Goal: Task Accomplishment & Management: Use online tool/utility

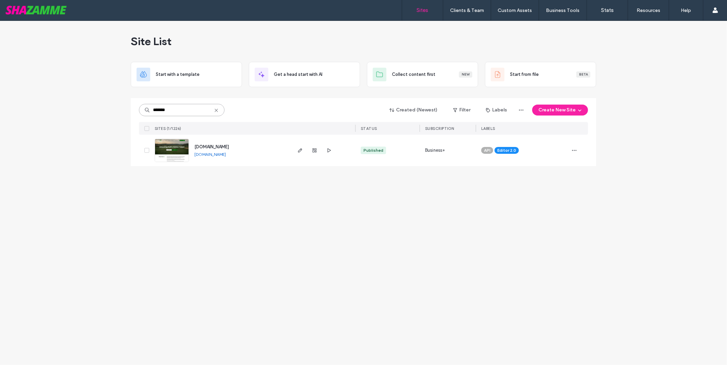
click at [182, 106] on input "*******" at bounding box center [182, 110] width 86 height 12
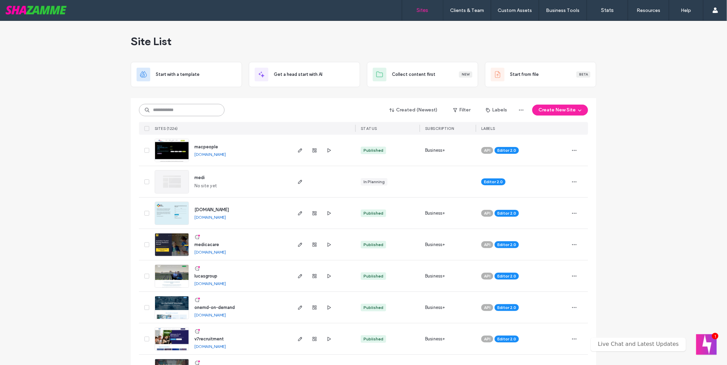
click at [187, 109] on input at bounding box center [182, 110] width 86 height 12
type input "********"
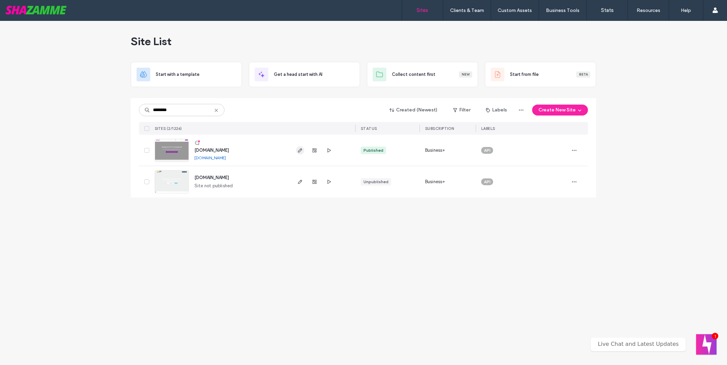
click at [297, 151] on span "button" at bounding box center [300, 150] width 8 height 8
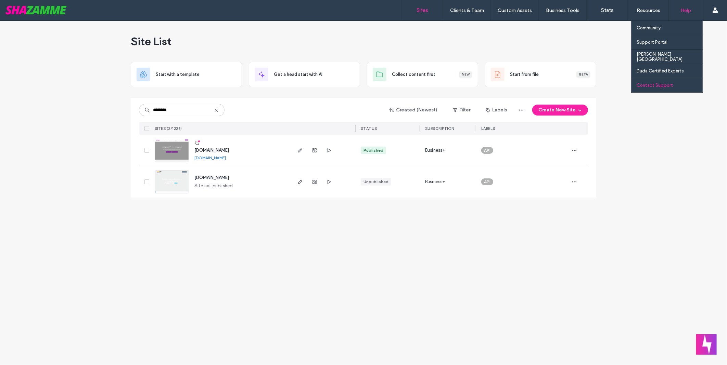
click at [673, 90] on div "Contact Support" at bounding box center [670, 85] width 66 height 14
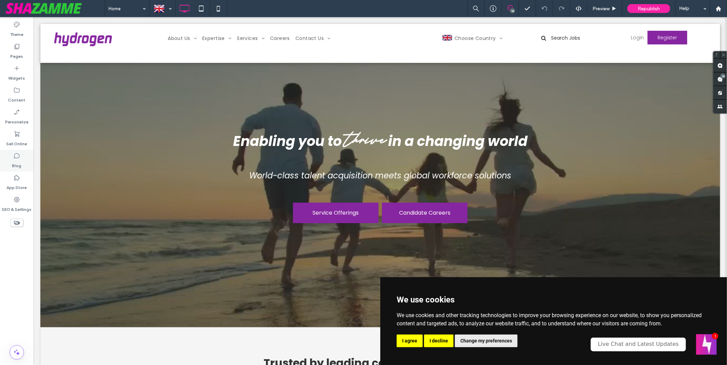
click at [18, 161] on label "Blog" at bounding box center [16, 164] width 9 height 10
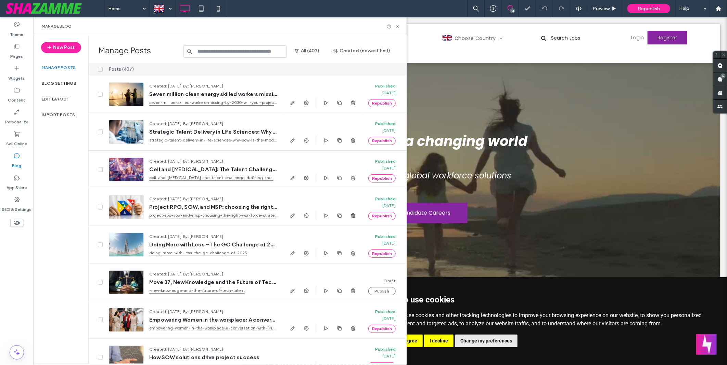
click at [236, 52] on input at bounding box center [234, 52] width 103 height 12
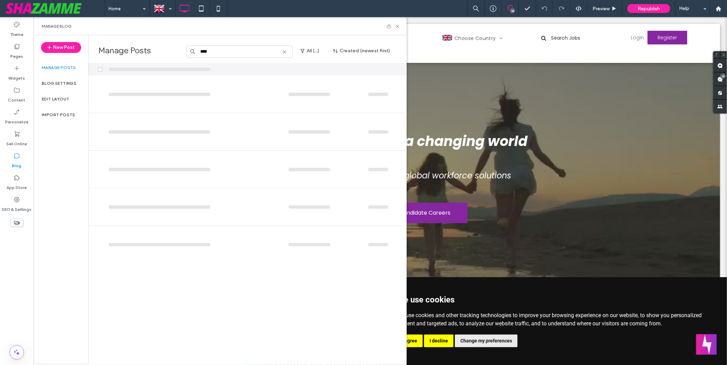
type input "****"
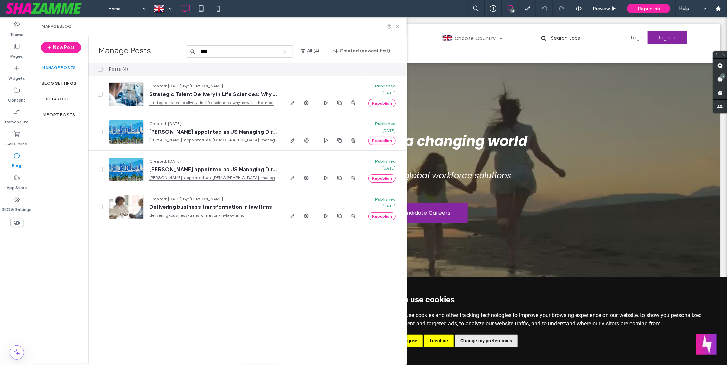
click at [397, 27] on icon at bounding box center [397, 26] width 5 height 5
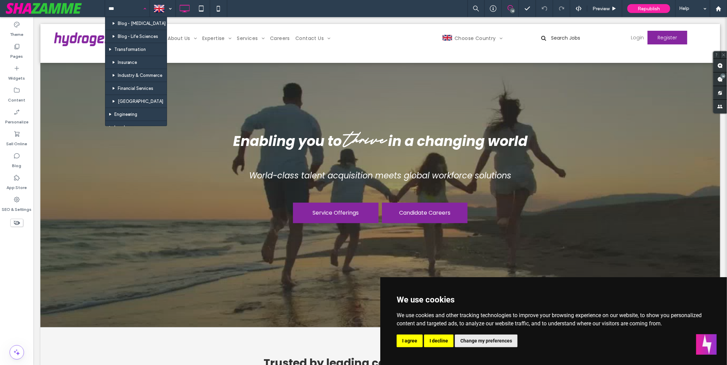
type input "****"
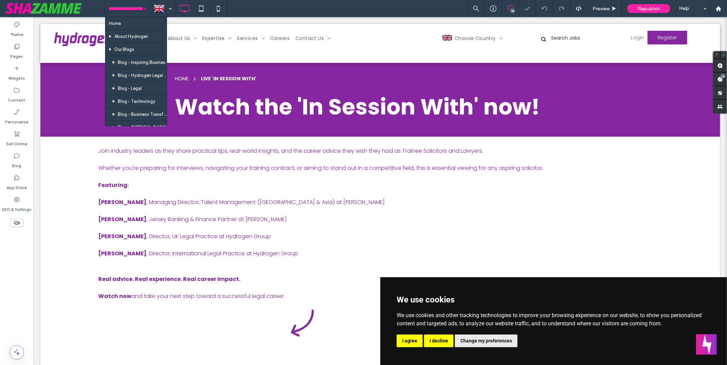
click at [334, 14] on div "Home About Hydrogen Our Blogs Blog - Inspiring Business Women Blog - Hydrogen L…" at bounding box center [416, 8] width 622 height 17
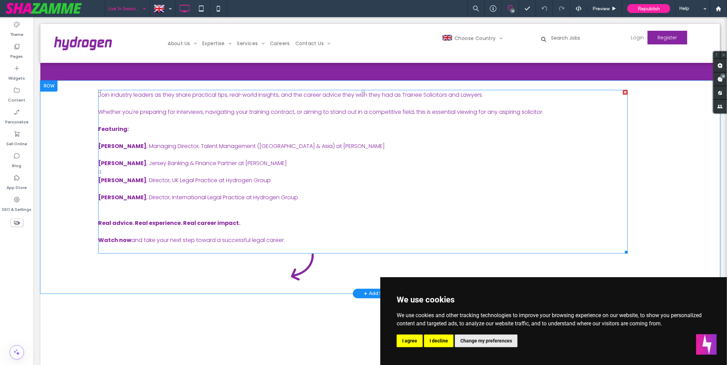
scroll to position [114, 0]
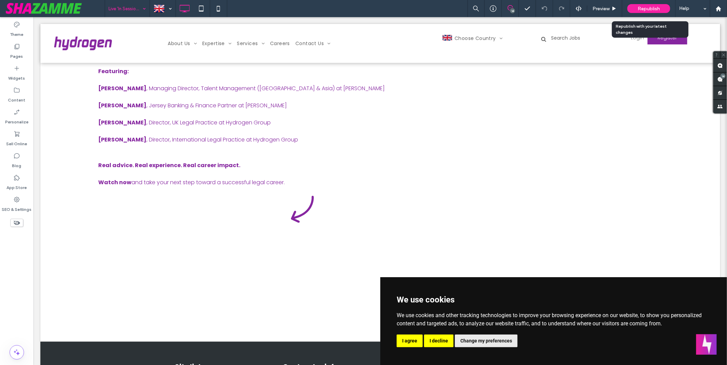
click at [645, 6] on span "Republish" at bounding box center [649, 9] width 22 height 6
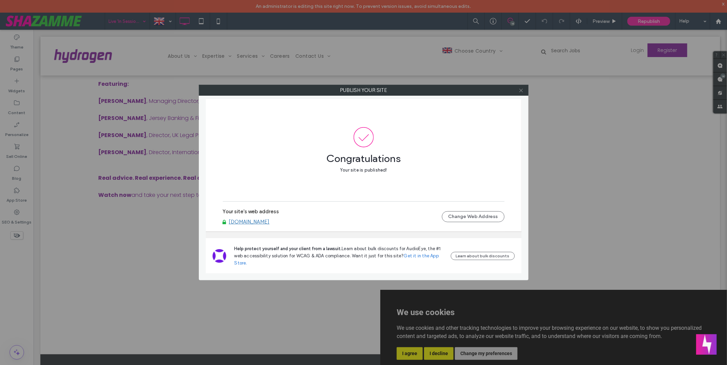
click at [522, 90] on icon at bounding box center [520, 90] width 5 height 5
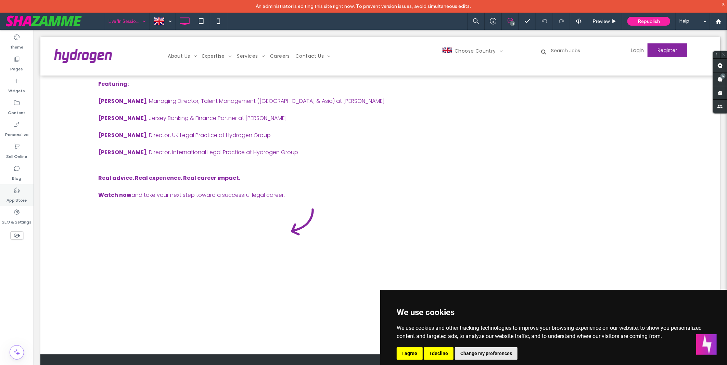
click at [12, 194] on label "App Store" at bounding box center [17, 199] width 20 height 10
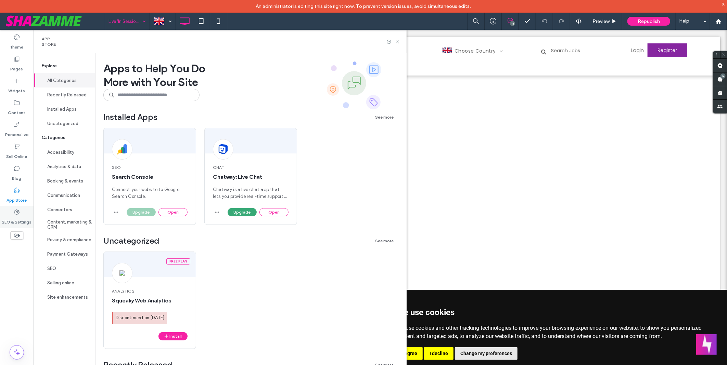
click at [21, 223] on label "SEO & Settings" at bounding box center [17, 221] width 30 height 10
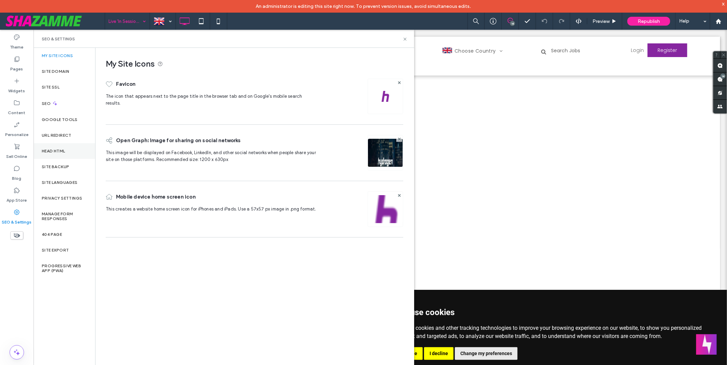
click at [64, 156] on div "Head HTML" at bounding box center [65, 151] width 62 height 16
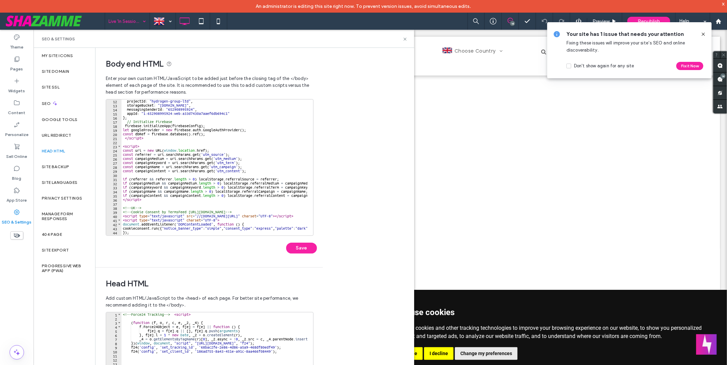
scroll to position [46, 0]
type textarea "*********"
click at [182, 201] on div "projectId : "hydrogen-group-ltd" , storageBucket : "hydrogen-group-ltd.appspot.…" at bounding box center [416, 168] width 591 height 139
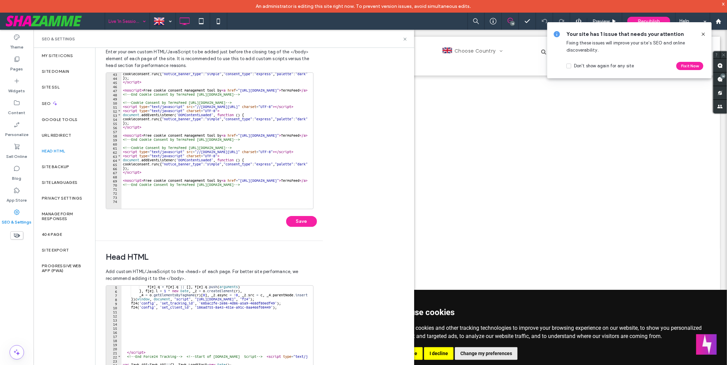
scroll to position [65, 0]
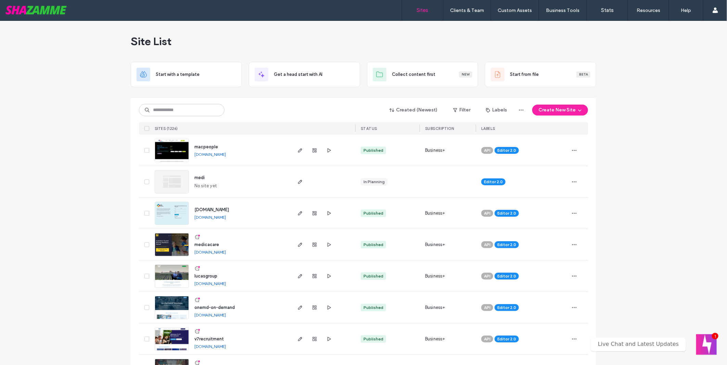
click at [328, 16] on div "Sites Clients & Team Client Management Custom Assets Custom Templates Custom Se…" at bounding box center [363, 10] width 727 height 21
click at [188, 115] on input at bounding box center [182, 110] width 86 height 12
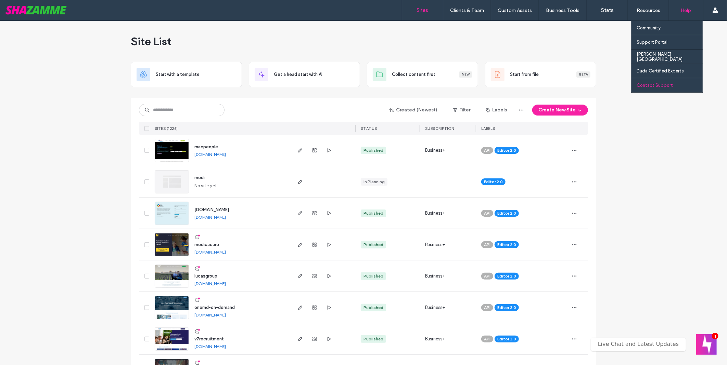
click at [671, 85] on div "Contact Support" at bounding box center [670, 85] width 66 height 14
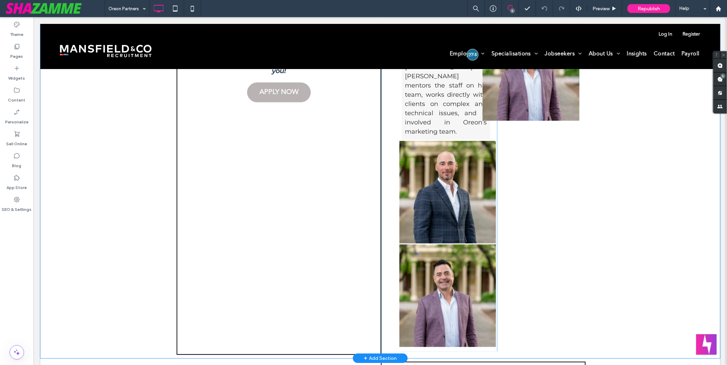
scroll to position [1158, 0]
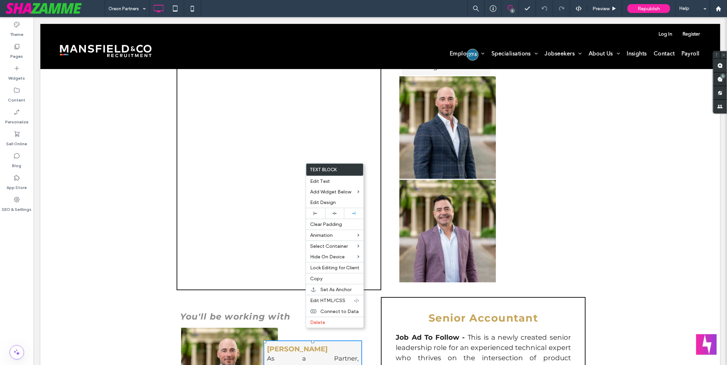
click at [367, 5] on div "Oreon Partners 5 Preview Republish Help" at bounding box center [416, 8] width 622 height 17
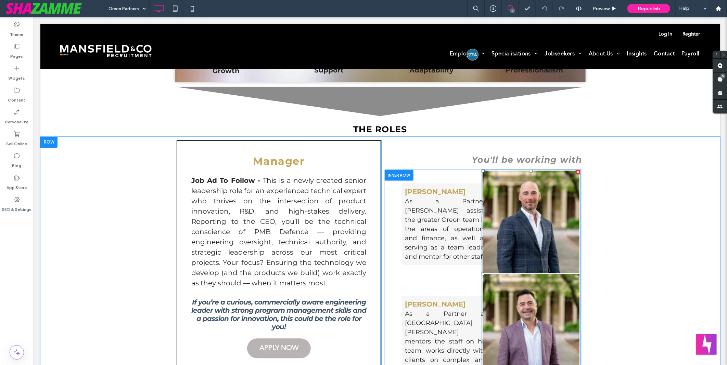
scroll to position [816, 0]
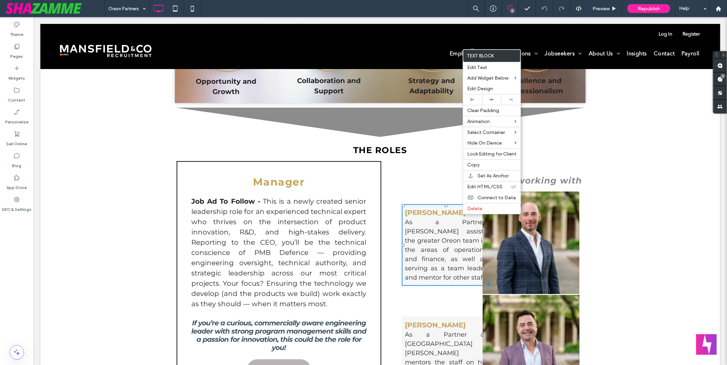
click at [406, 10] on div "Oreon Partners 5 Preview Republish Help" at bounding box center [416, 8] width 622 height 17
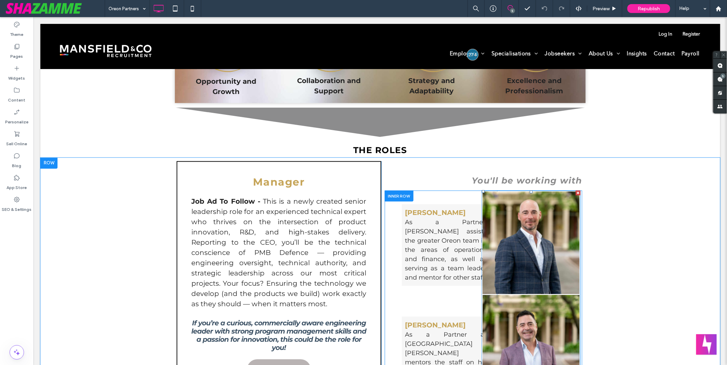
click at [529, 210] on link at bounding box center [530, 243] width 103 height 109
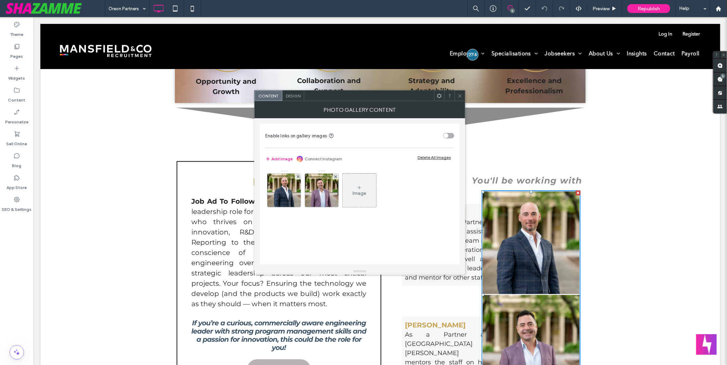
click at [460, 92] on span at bounding box center [459, 96] width 5 height 10
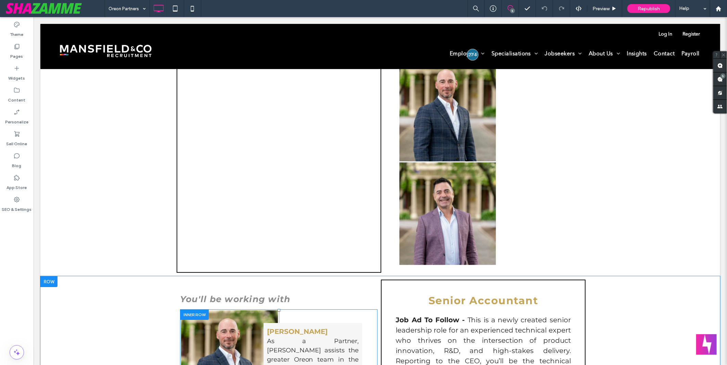
scroll to position [1234, 0]
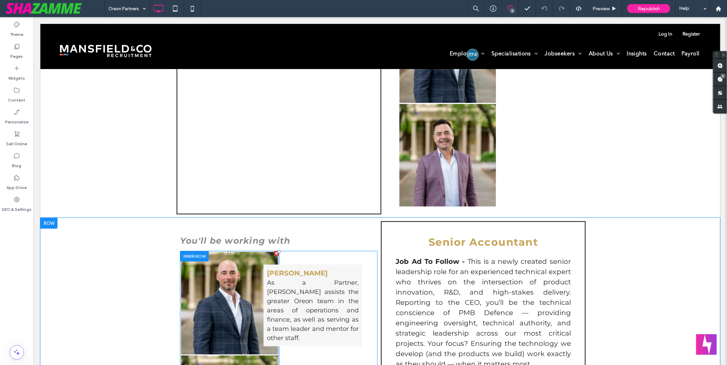
click at [233, 249] on link at bounding box center [229, 303] width 103 height 109
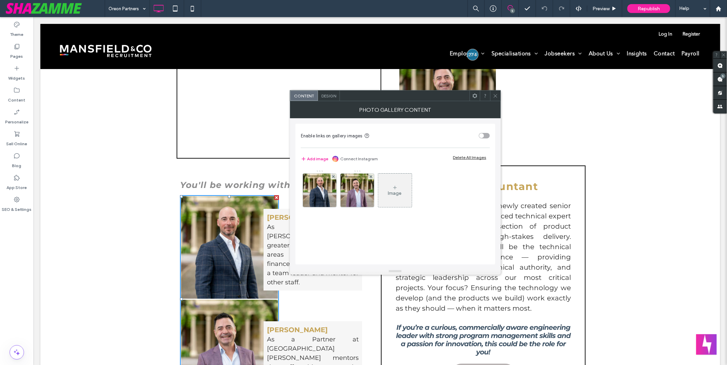
scroll to position [1349, 0]
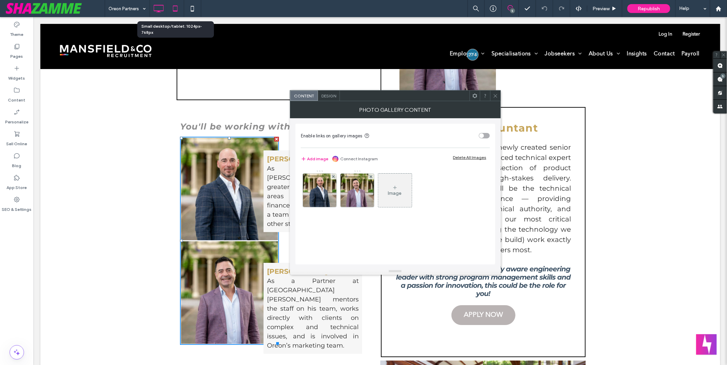
click at [176, 9] on icon at bounding box center [175, 9] width 14 height 14
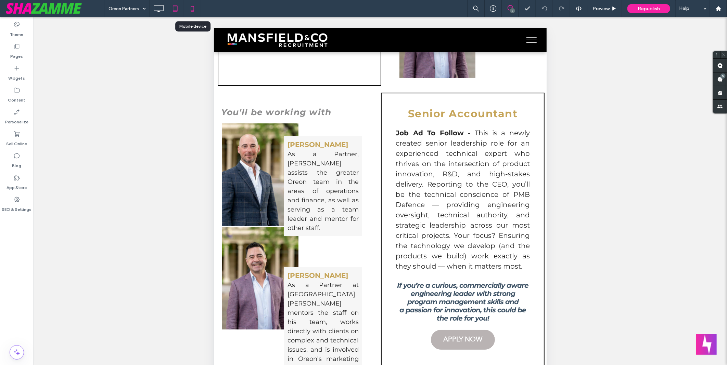
click at [189, 6] on icon at bounding box center [192, 9] width 14 height 14
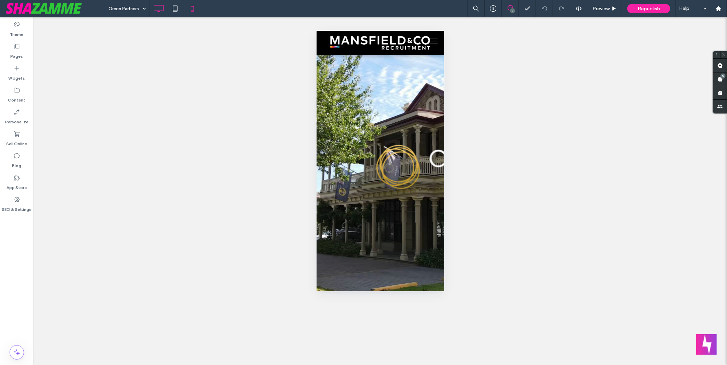
click at [153, 7] on icon at bounding box center [159, 9] width 14 height 14
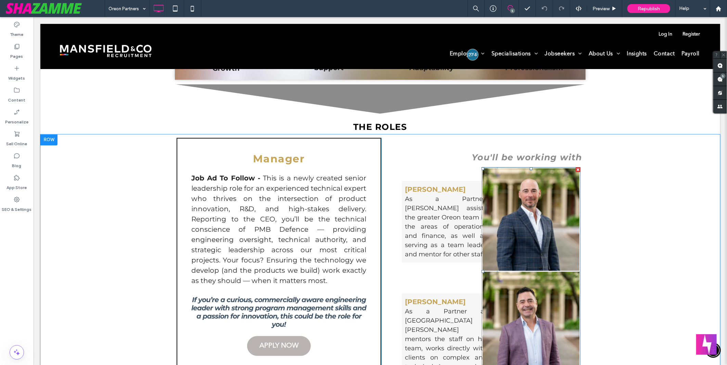
scroll to position [836, 0]
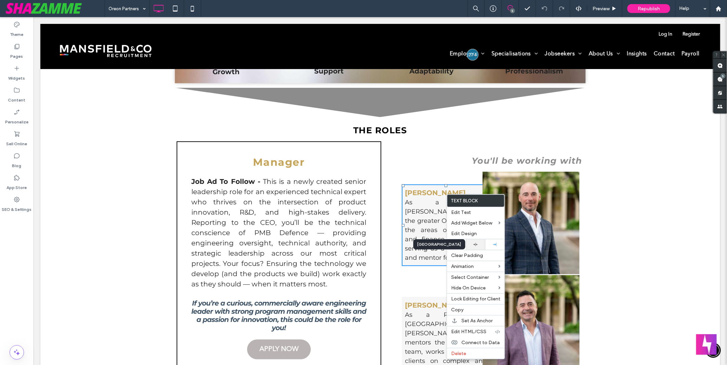
click at [477, 243] on icon at bounding box center [475, 245] width 4 height 4
click at [459, 246] on div "Align Center" at bounding box center [439, 245] width 52 height 10
click at [458, 246] on div at bounding box center [363, 182] width 727 height 365
click at [455, 243] on icon at bounding box center [456, 245] width 4 height 4
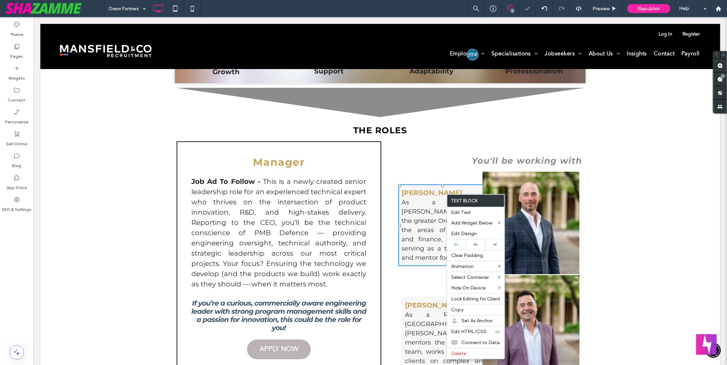
click at [389, 8] on div "Oreon Partners 5 Preview Republish Help" at bounding box center [416, 8] width 622 height 17
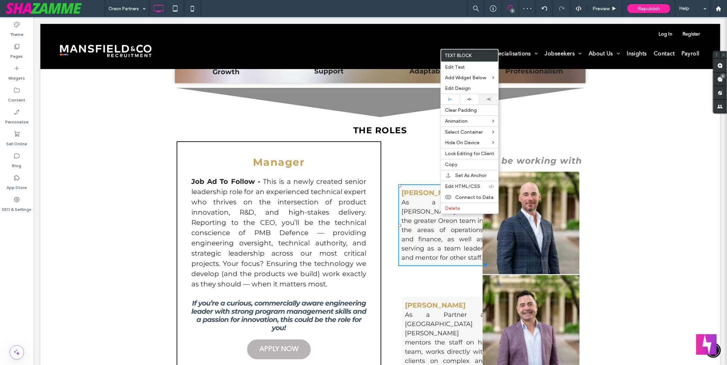
click at [489, 96] on div at bounding box center [488, 99] width 19 height 11
click at [473, 95] on div at bounding box center [469, 99] width 19 height 11
click at [392, 12] on div "Oreon Partners 5 Preview Republish Help" at bounding box center [416, 8] width 622 height 17
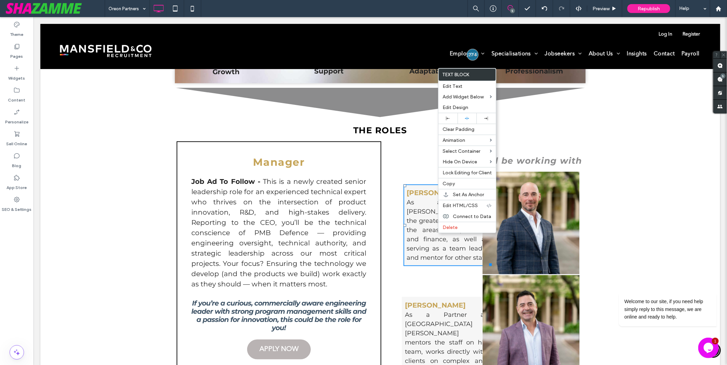
click at [406, 7] on div "Oreon Partners 5 Preview Republish Help" at bounding box center [416, 8] width 622 height 17
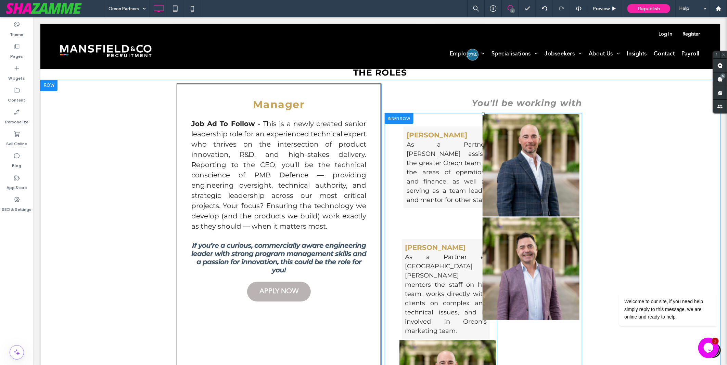
scroll to position [950, 0]
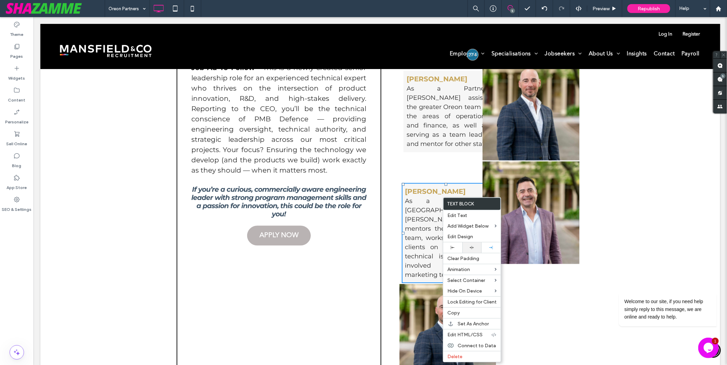
click at [473, 247] on icon at bounding box center [472, 248] width 4 height 4
click at [384, 4] on div at bounding box center [363, 182] width 727 height 365
click at [403, 6] on div at bounding box center [363, 182] width 727 height 365
click at [406, 16] on div "Oreon Partners 5 Preview Republish Help" at bounding box center [416, 8] width 622 height 17
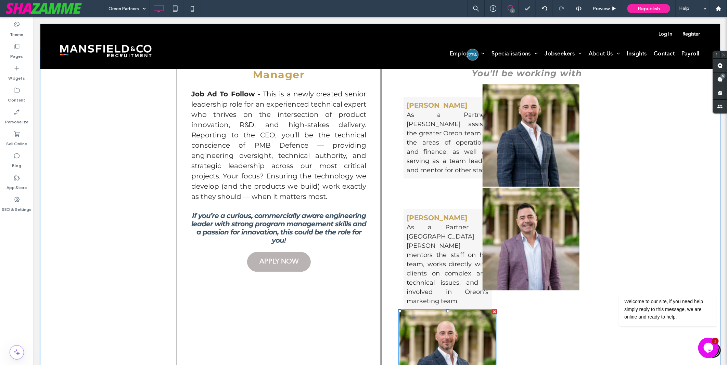
scroll to position [912, 0]
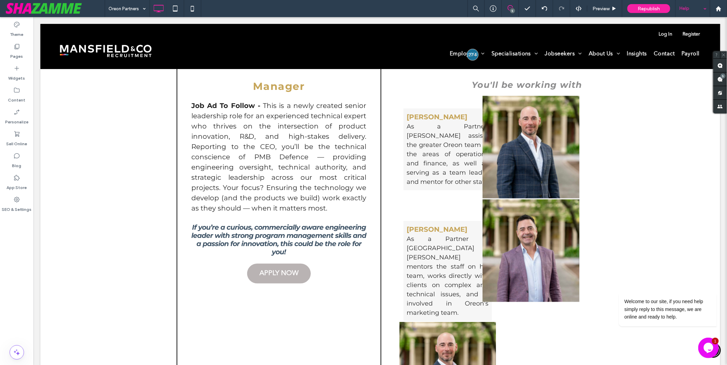
click at [692, 13] on div "Help" at bounding box center [693, 8] width 34 height 17
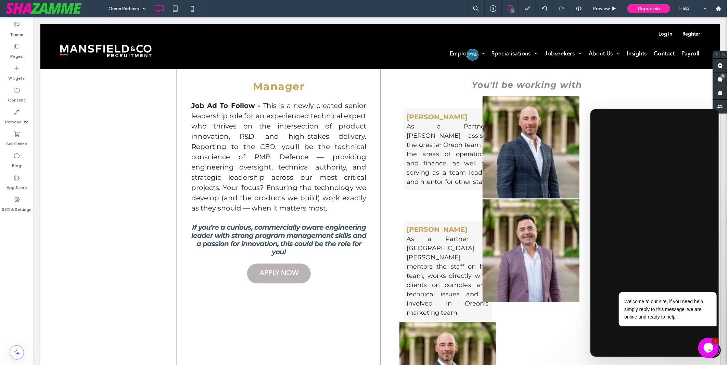
click at [639, 333] on div "Welcome to our site, if you need help simply reply to this message, we are onli…" at bounding box center [657, 283] width 123 height 104
click at [711, 281] on icon "Chat attention grabber" at bounding box center [712, 282] width 6 height 6
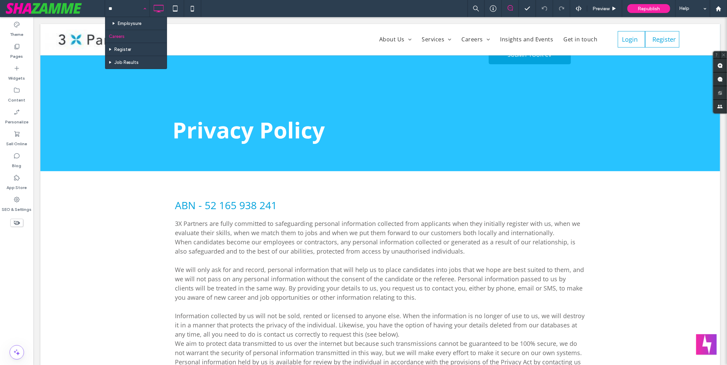
type input "***"
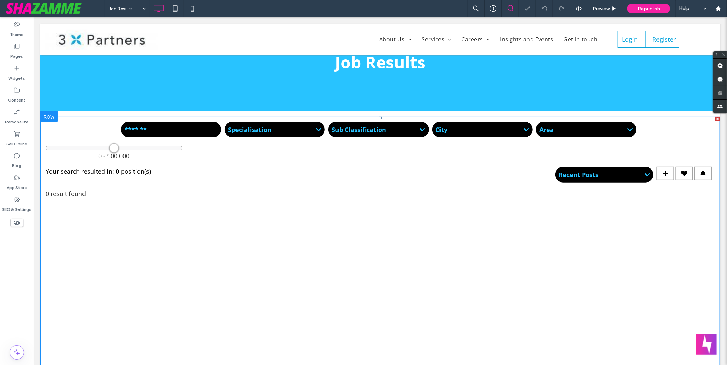
scroll to position [114, 0]
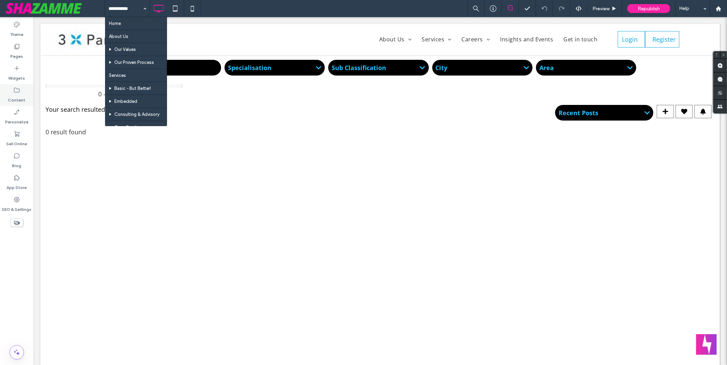
click at [24, 98] on label "Content" at bounding box center [16, 99] width 17 height 10
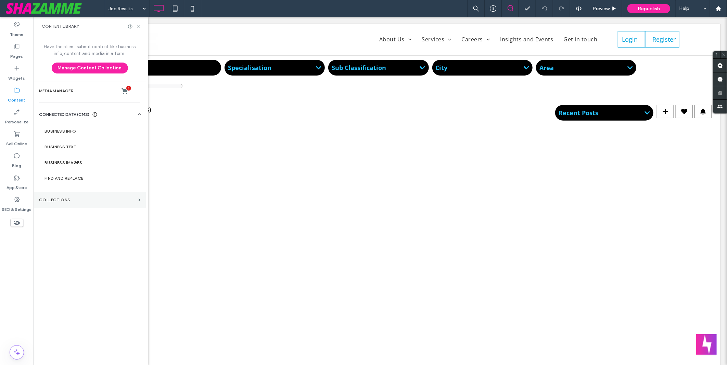
click at [69, 205] on section "Collections" at bounding box center [90, 200] width 112 height 16
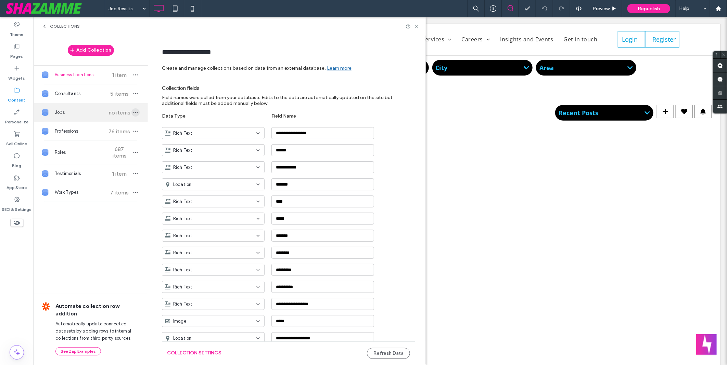
click at [133, 115] on icon "button" at bounding box center [135, 112] width 5 height 5
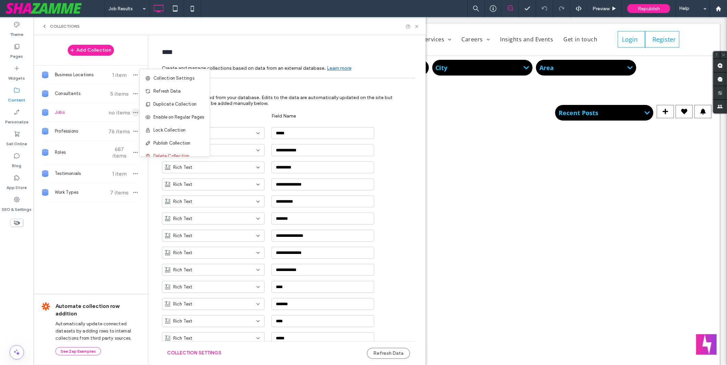
type input "****"
click at [159, 91] on span "Refresh Data" at bounding box center [166, 91] width 27 height 7
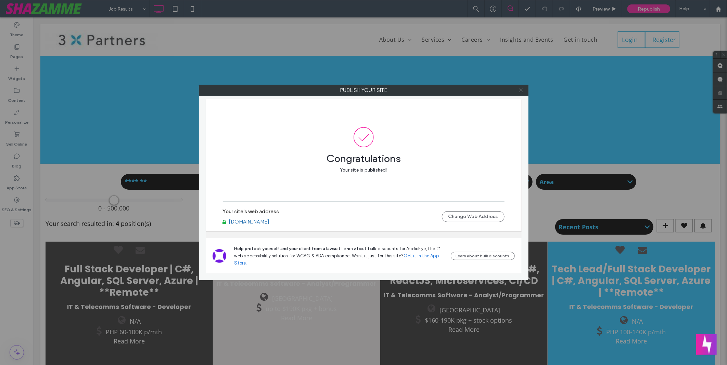
click at [268, 221] on link "[DOMAIN_NAME]" at bounding box center [249, 222] width 41 height 6
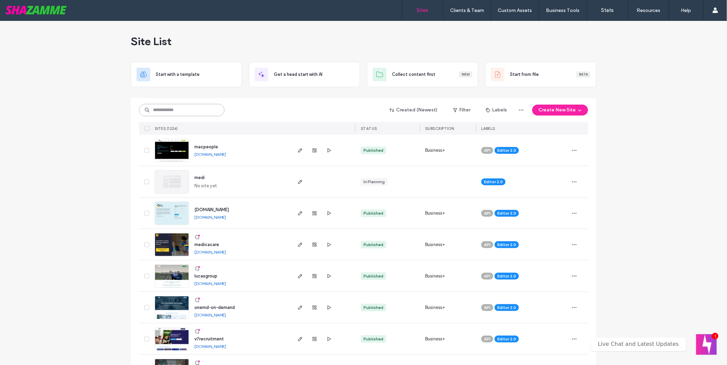
click at [187, 112] on input at bounding box center [182, 110] width 86 height 12
type input "**********"
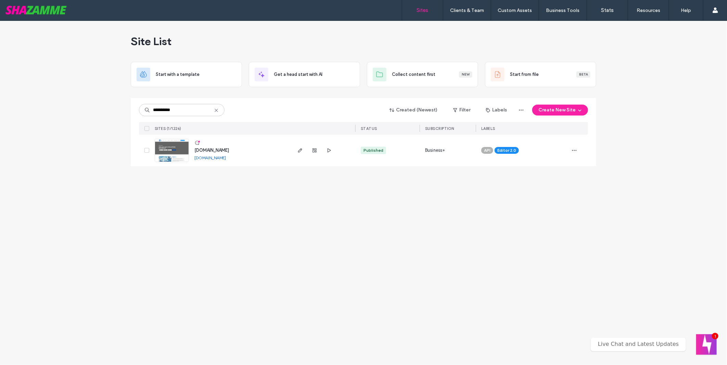
click at [226, 157] on link "www.roundtablerecruitment.com" at bounding box center [209, 157] width 31 height 5
drag, startPoint x: 304, startPoint y: 150, endPoint x: 320, endPoint y: 118, distance: 35.2
click at [304, 150] on span "button" at bounding box center [300, 150] width 8 height 8
click at [197, 110] on input "**********" at bounding box center [182, 110] width 86 height 12
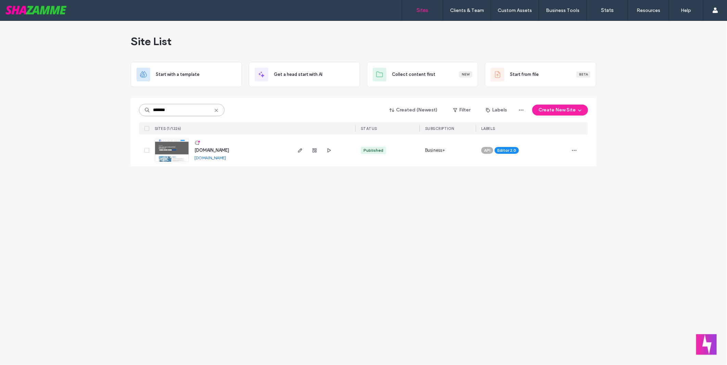
type input "*******"
click at [296, 152] on span "button" at bounding box center [300, 150] width 8 height 8
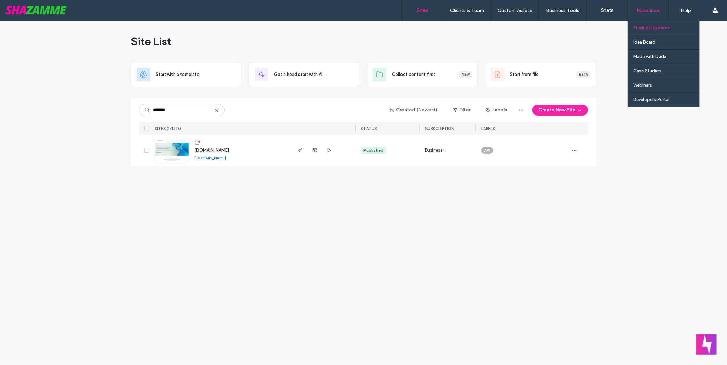
click at [669, 26] on link "Product Updates" at bounding box center [666, 28] width 66 height 14
click at [643, 47] on link "Idea Board" at bounding box center [666, 42] width 66 height 14
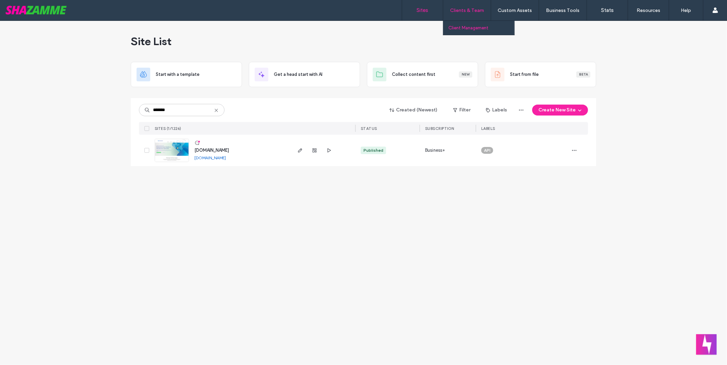
click at [474, 28] on label "Client Management" at bounding box center [468, 27] width 40 height 5
click at [300, 151] on icon "button" at bounding box center [299, 150] width 5 height 5
click at [259, 40] on div "Site List" at bounding box center [363, 41] width 465 height 41
click at [213, 110] on input "*******" at bounding box center [182, 110] width 86 height 12
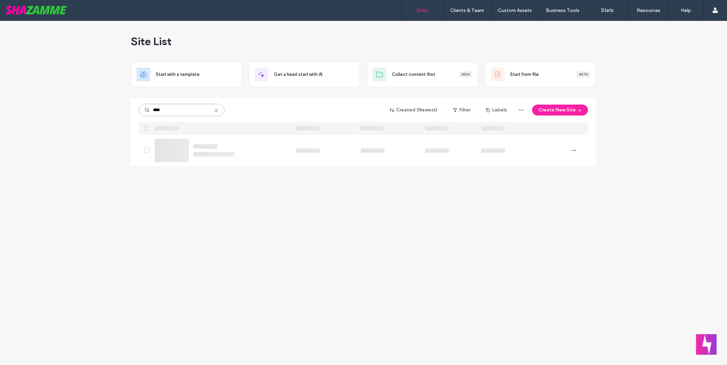
type input "****"
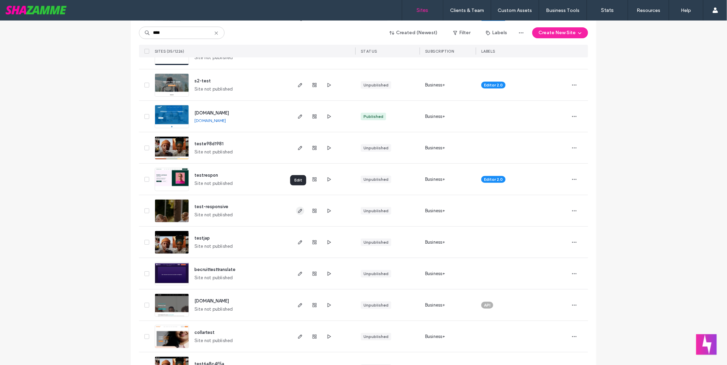
scroll to position [228, 0]
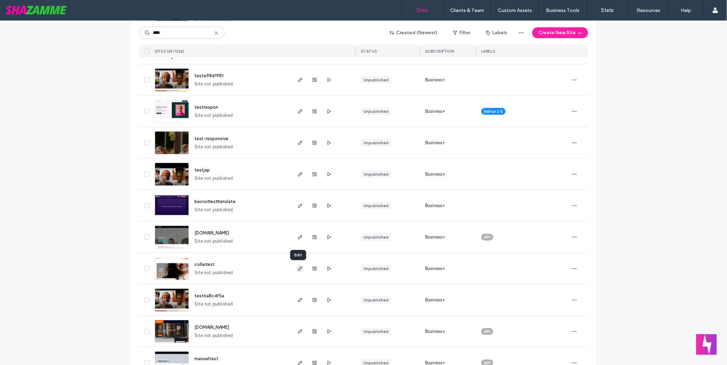
click at [300, 269] on icon "button" at bounding box center [299, 268] width 5 height 5
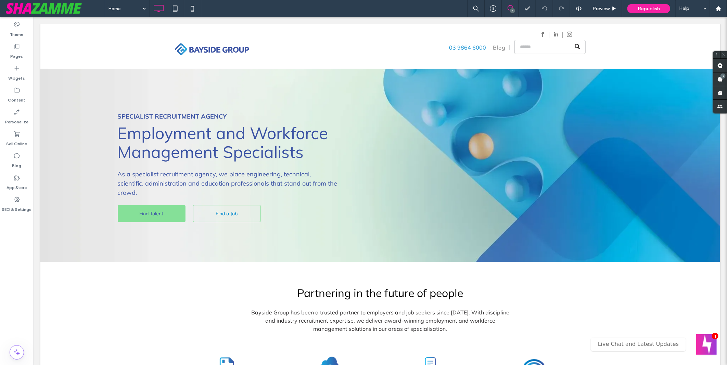
click at [121, 10] on div at bounding box center [363, 182] width 727 height 365
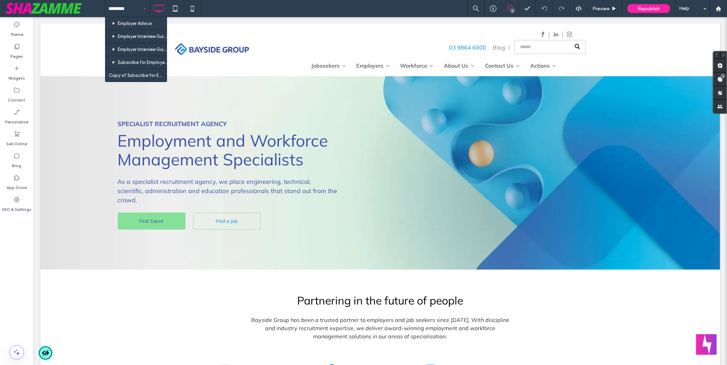
type input "********"
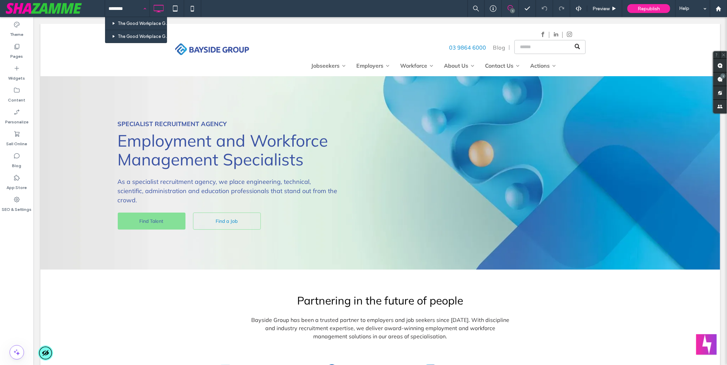
type input "********"
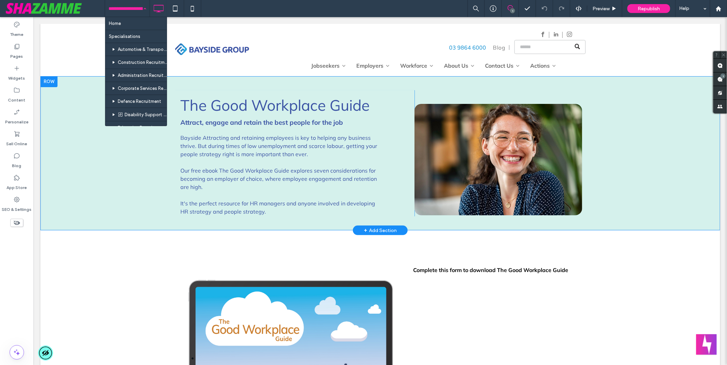
click at [52, 83] on div at bounding box center [48, 81] width 17 height 11
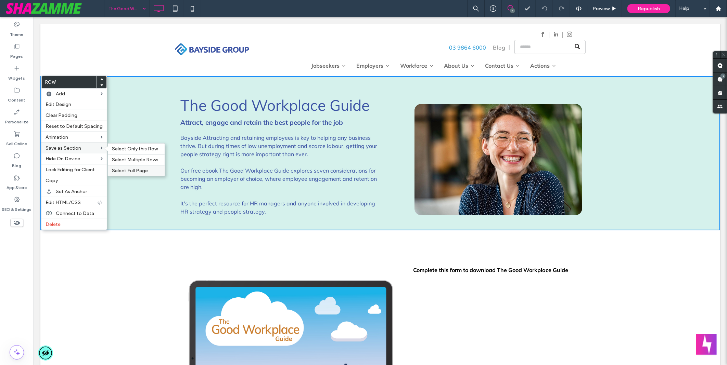
click at [136, 169] on span "Select Full Page" at bounding box center [130, 171] width 36 height 6
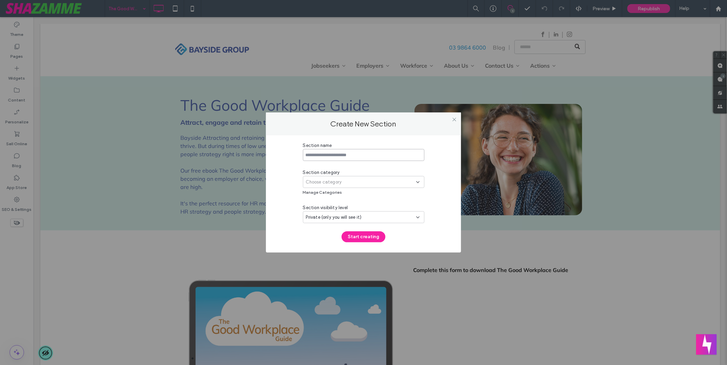
click at [351, 151] on input at bounding box center [363, 155] width 121 height 12
paste input "**********"
type input "**********"
click at [353, 180] on div "Choose category" at bounding box center [361, 182] width 110 height 7
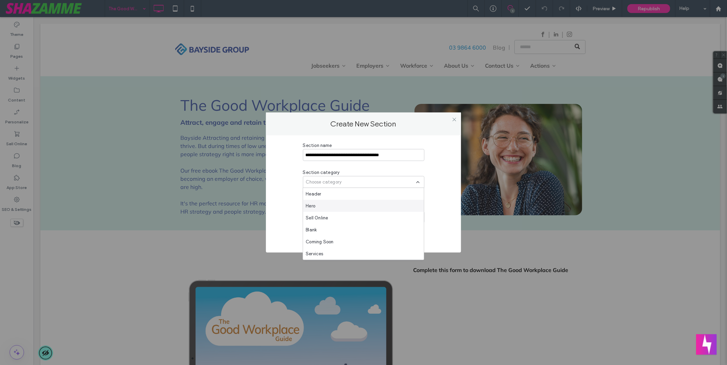
click at [350, 201] on div "Hero" at bounding box center [363, 206] width 121 height 12
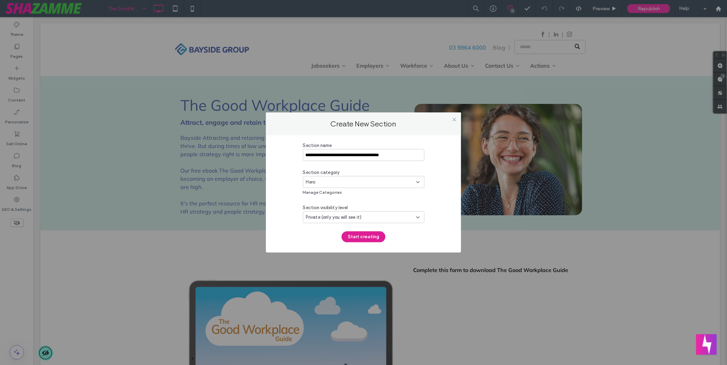
click at [370, 234] on button "Start creating" at bounding box center [364, 237] width 44 height 11
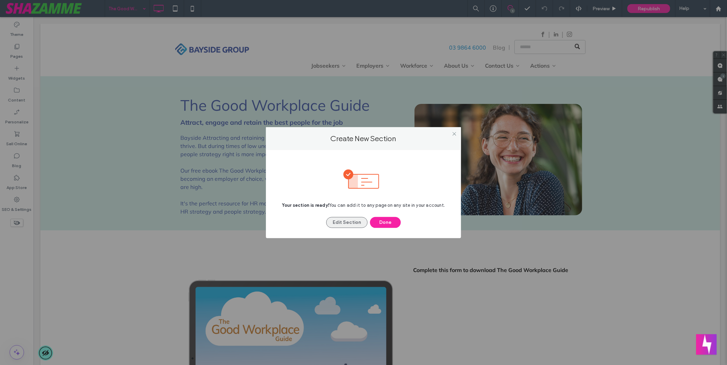
click at [344, 227] on button "Edit Section" at bounding box center [346, 222] width 41 height 11
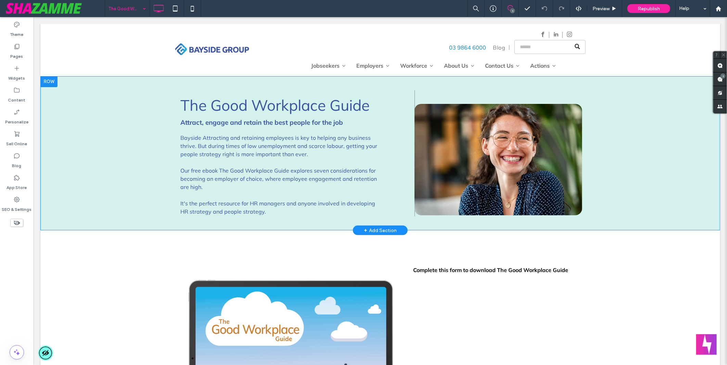
click at [43, 81] on div at bounding box center [48, 81] width 17 height 11
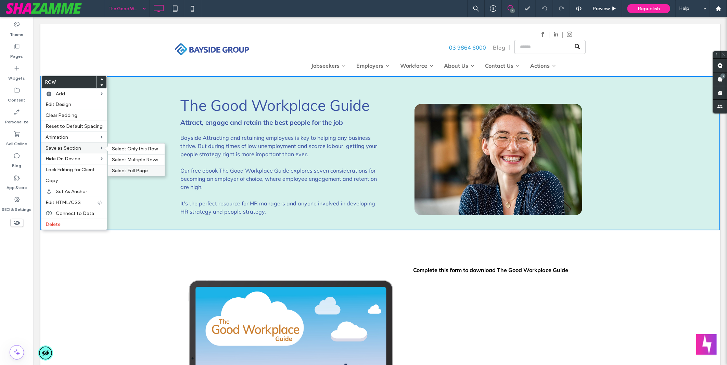
click at [141, 173] on span "Select Full Page" at bounding box center [130, 171] width 36 height 6
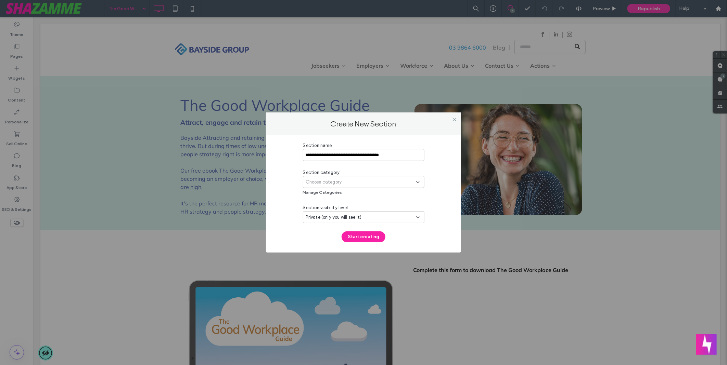
type input "**********"
click at [365, 180] on div "Choose category" at bounding box center [361, 182] width 110 height 7
click at [364, 185] on div "Choose category" at bounding box center [361, 182] width 110 height 7
click at [364, 183] on div "Choose category" at bounding box center [361, 182] width 110 height 7
click at [436, 167] on div "**********" at bounding box center [363, 192] width 175 height 100
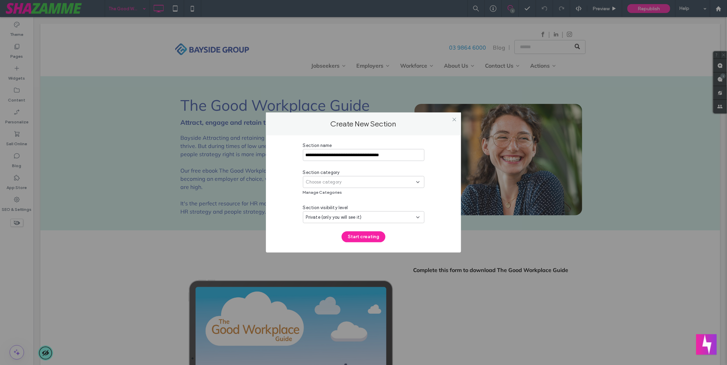
click at [400, 182] on div "Choose category" at bounding box center [361, 182] width 110 height 7
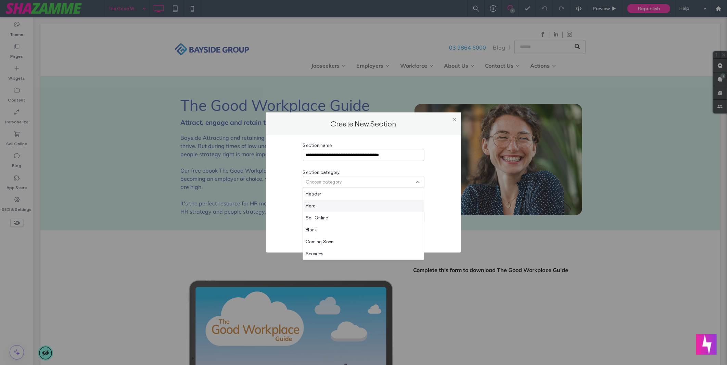
click at [357, 209] on div "Hero" at bounding box center [363, 206] width 121 height 12
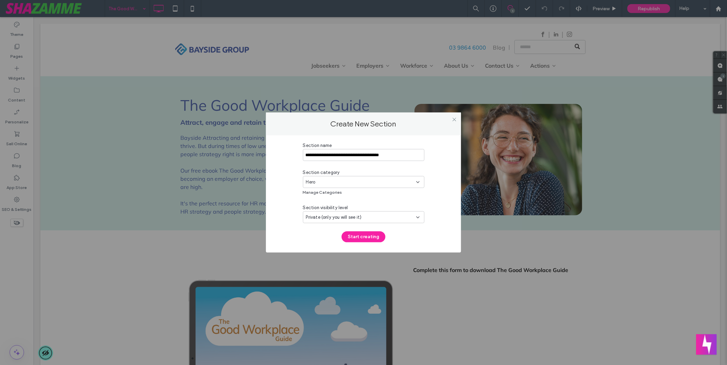
click at [376, 214] on div "Private (only you will see it)" at bounding box center [361, 217] width 110 height 7
click at [380, 251] on span "Public (all team members & clients will see it)" at bounding box center [353, 253] width 94 height 7
click at [370, 234] on button "Start creating" at bounding box center [364, 237] width 44 height 11
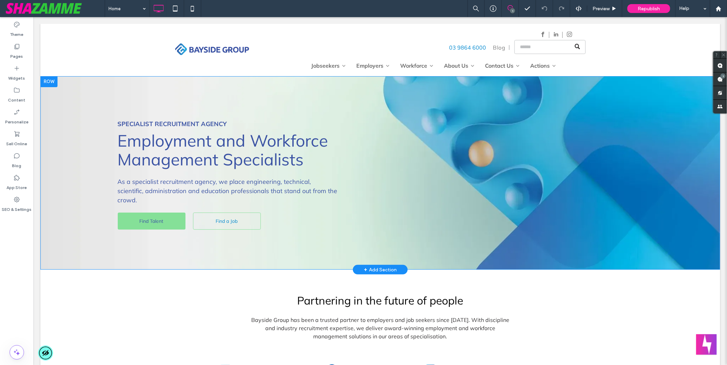
click at [47, 83] on div at bounding box center [48, 81] width 17 height 11
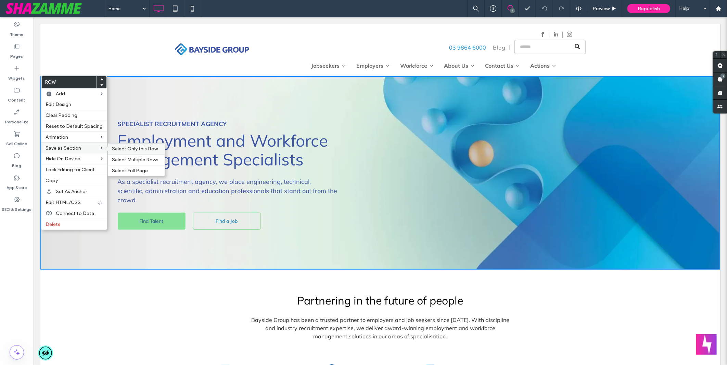
click at [131, 147] on span "Select Only this Row" at bounding box center [135, 149] width 46 height 6
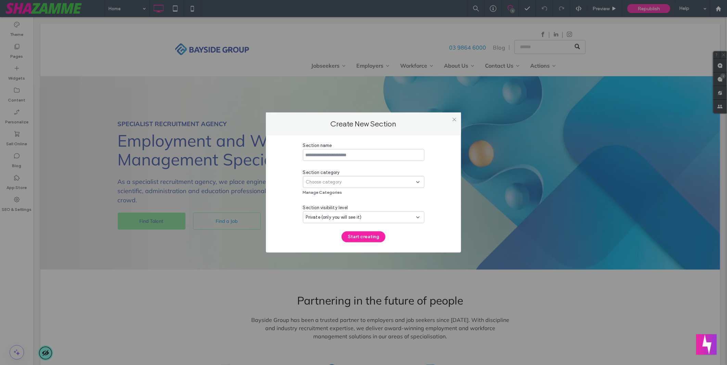
click at [351, 214] on span "Private (only you will see it)" at bounding box center [334, 217] width 56 height 7
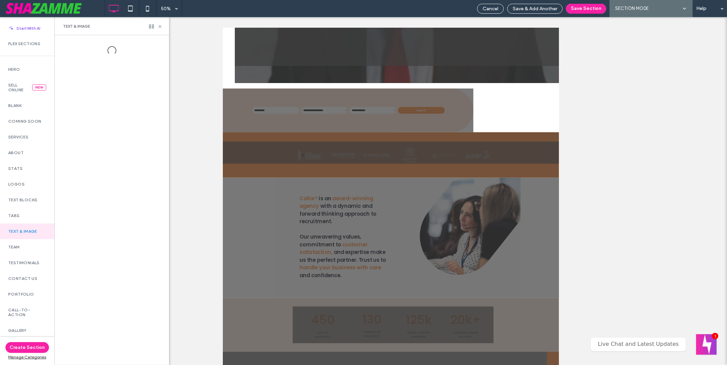
scroll to position [304, 0]
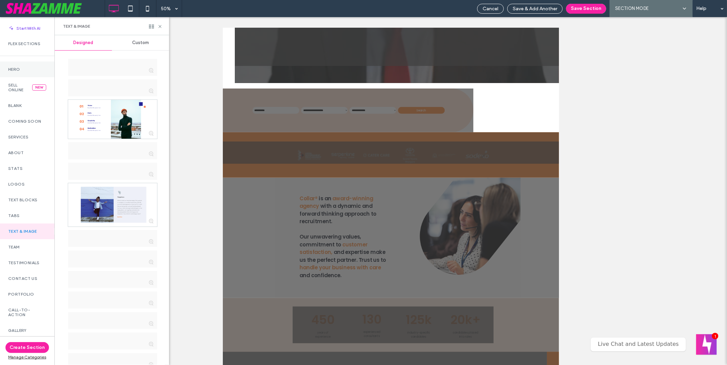
click at [28, 73] on div "Hero" at bounding box center [27, 70] width 54 height 16
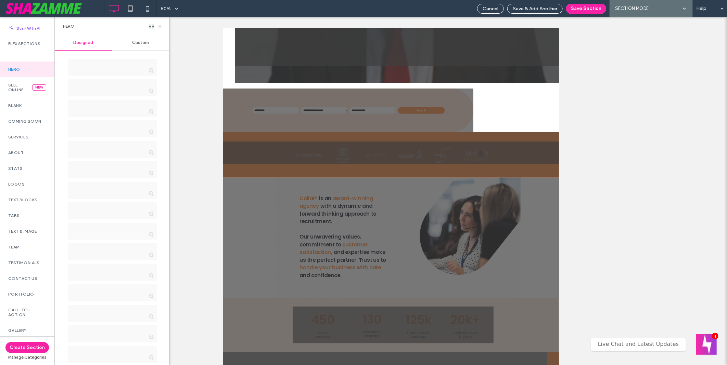
click at [134, 44] on span "Custom" at bounding box center [140, 42] width 17 height 5
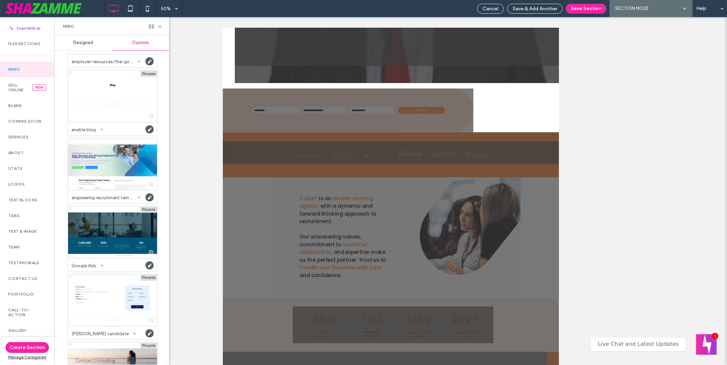
scroll to position [722, 0]
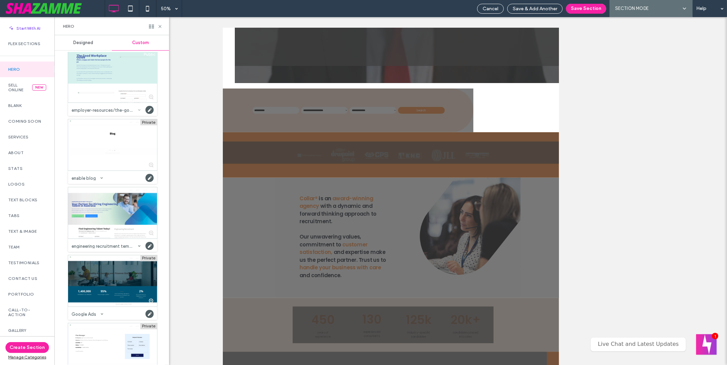
click at [138, 111] on use at bounding box center [139, 110] width 2 height 1
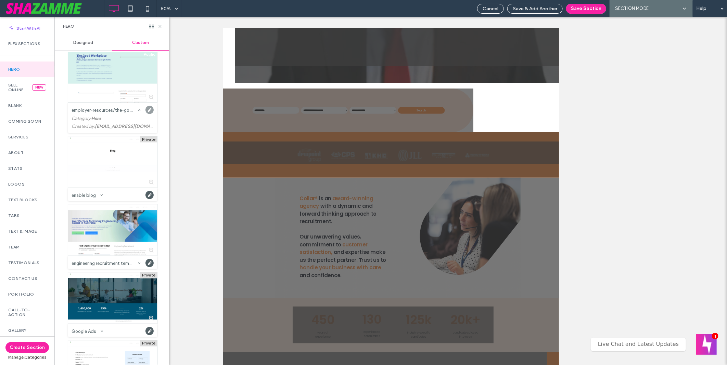
click at [145, 110] on use at bounding box center [149, 110] width 8 height 8
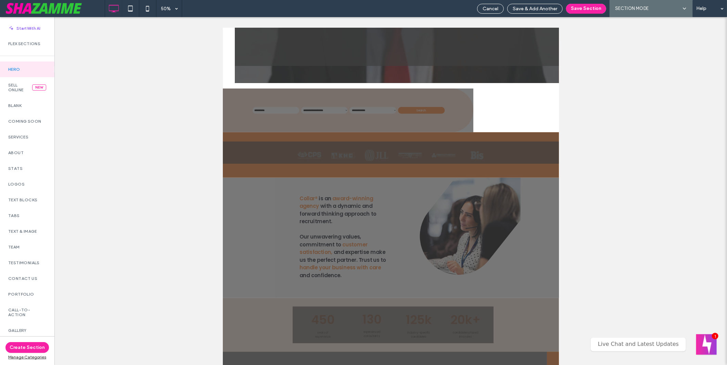
click at [28, 72] on div "Hero" at bounding box center [27, 70] width 54 height 16
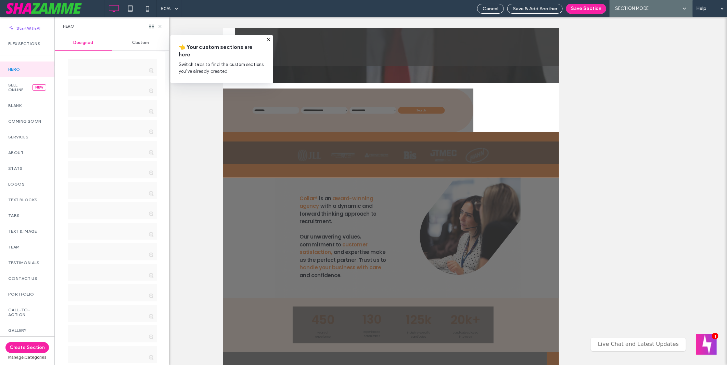
click at [145, 43] on span "Custom" at bounding box center [140, 42] width 17 height 5
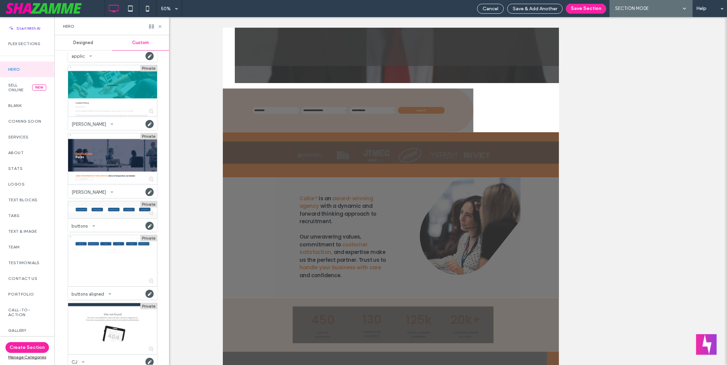
scroll to position [38, 0]
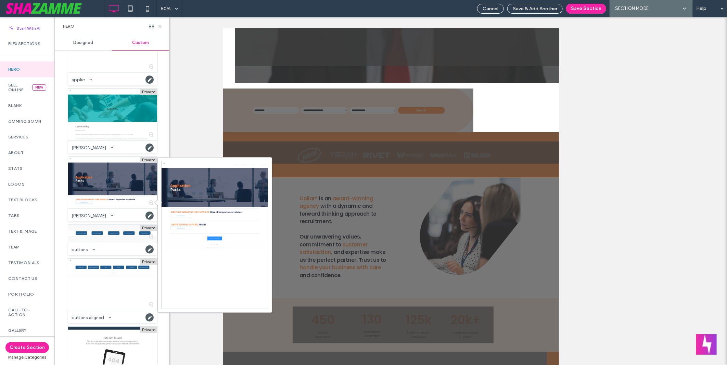
drag, startPoint x: 148, startPoint y: 201, endPoint x: 55, endPoint y: 155, distance: 103.5
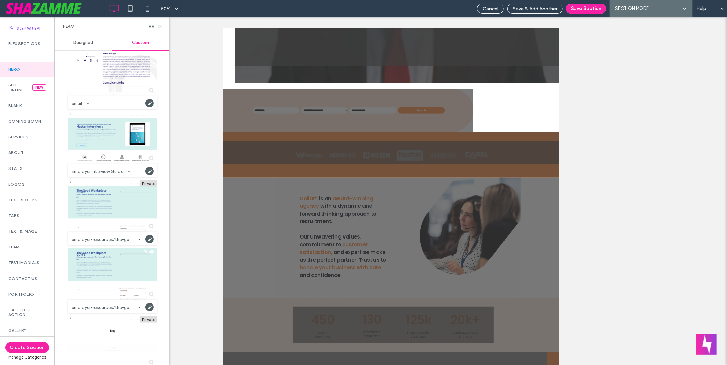
scroll to position [532, 0]
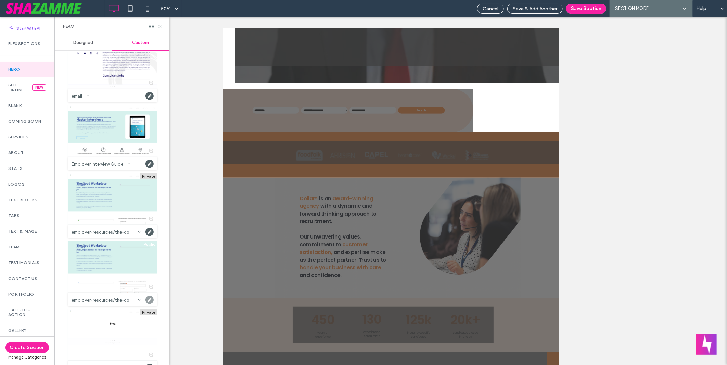
click at [146, 301] on use at bounding box center [149, 300] width 8 height 8
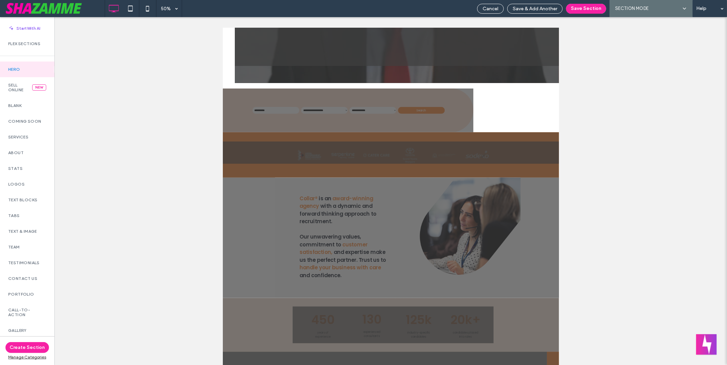
scroll to position [0, 0]
drag, startPoint x: 490, startPoint y: 7, endPoint x: 157, endPoint y: 58, distance: 336.9
click at [490, 7] on span "Cancel" at bounding box center [491, 9] width 16 height 6
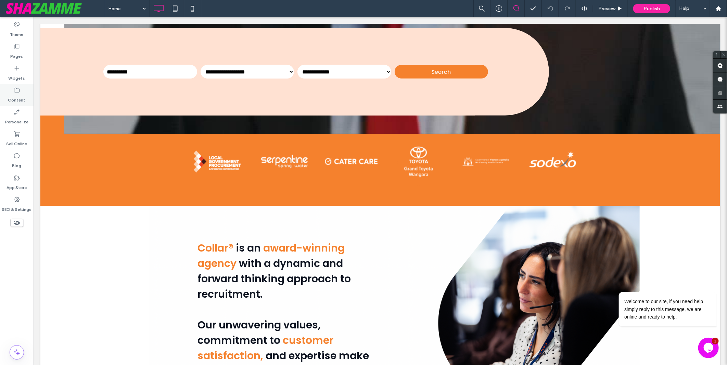
click at [27, 96] on div "Content" at bounding box center [17, 95] width 34 height 22
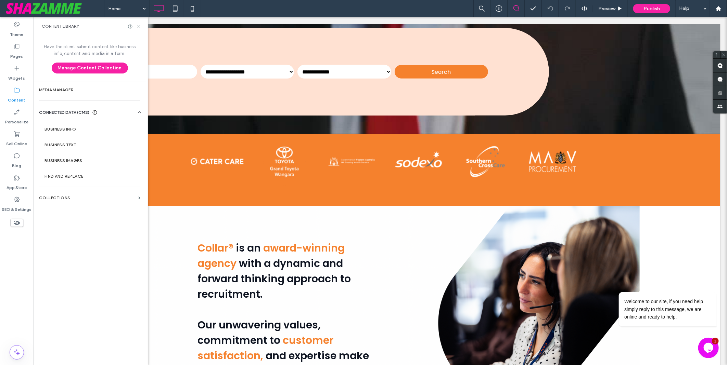
click at [139, 29] on icon at bounding box center [138, 26] width 5 height 5
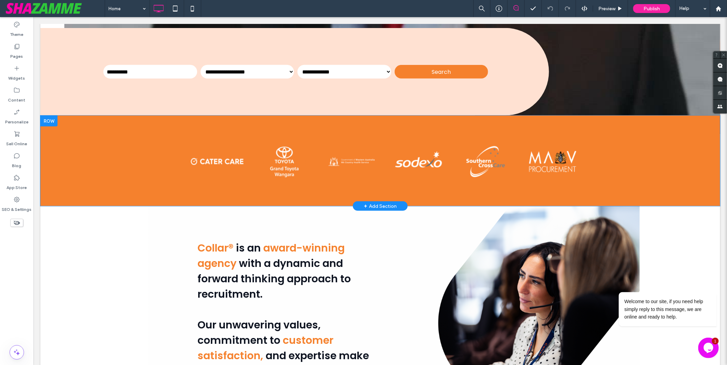
click at [375, 205] on div "+ Add Section" at bounding box center [379, 206] width 33 height 8
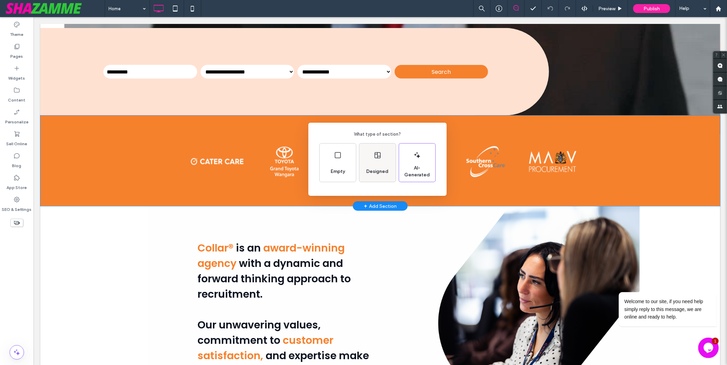
click at [373, 150] on div "Designed" at bounding box center [377, 163] width 36 height 38
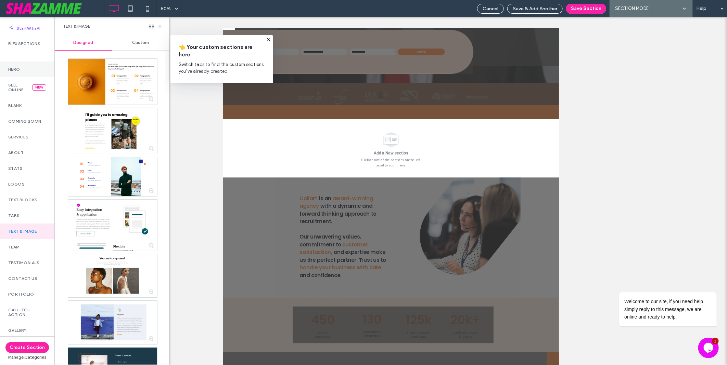
click at [20, 72] on div "Hero" at bounding box center [27, 70] width 54 height 16
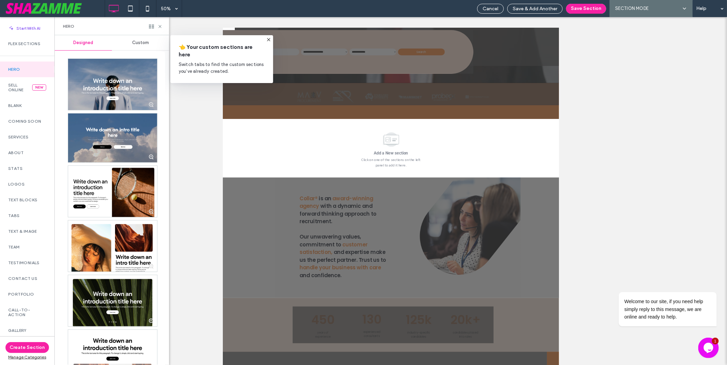
click at [145, 45] on span "Custom" at bounding box center [140, 42] width 17 height 5
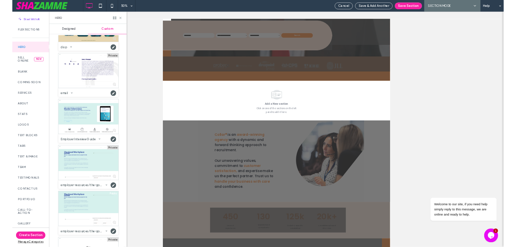
scroll to position [494, 0]
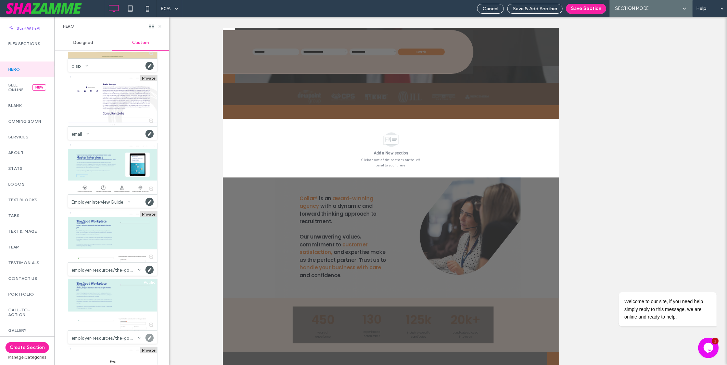
click at [148, 337] on use at bounding box center [149, 338] width 8 height 8
